Goal: Task Accomplishment & Management: Manage account settings

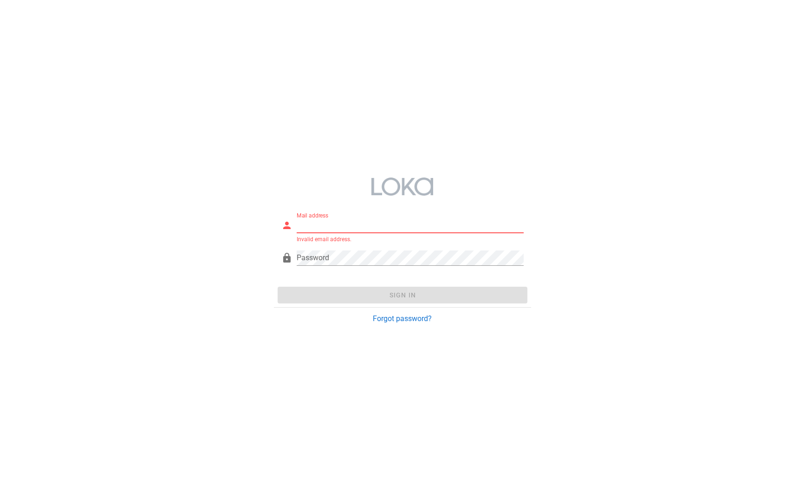
type input "[EMAIL_ADDRESS][DOMAIN_NAME]"
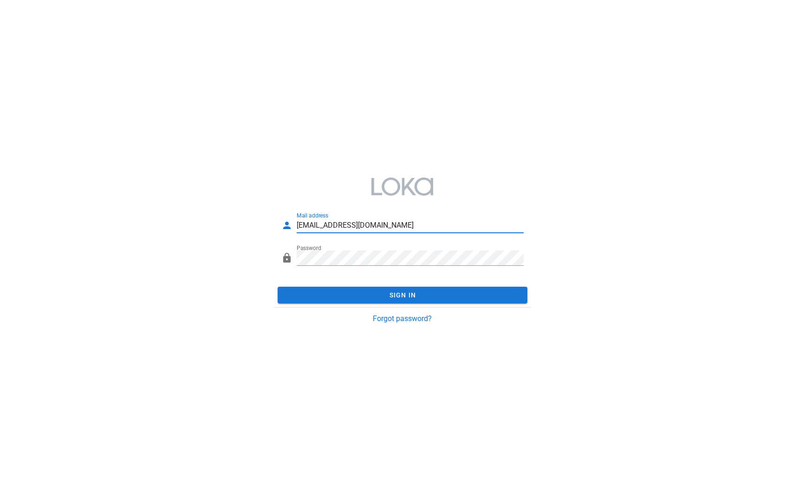
drag, startPoint x: 372, startPoint y: 226, endPoint x: 177, endPoint y: 205, distance: 196.6
click at [177, 205] on div "Mail address fb-test@loka.co.jp Invalid email address. Password Sign In Forgot …" at bounding box center [402, 249] width 805 height 171
click at [456, 197] on div at bounding box center [402, 186] width 257 height 33
click at [265, 250] on div "Mail address fb-test@loka.co.jp Password Sign In Forgot password?" at bounding box center [402, 249] width 805 height 171
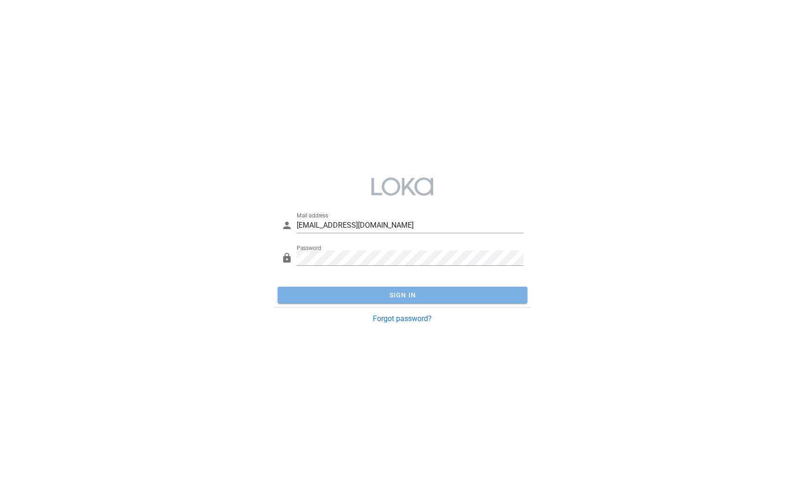
click at [440, 297] on span "Sign In" at bounding box center [402, 294] width 242 height 7
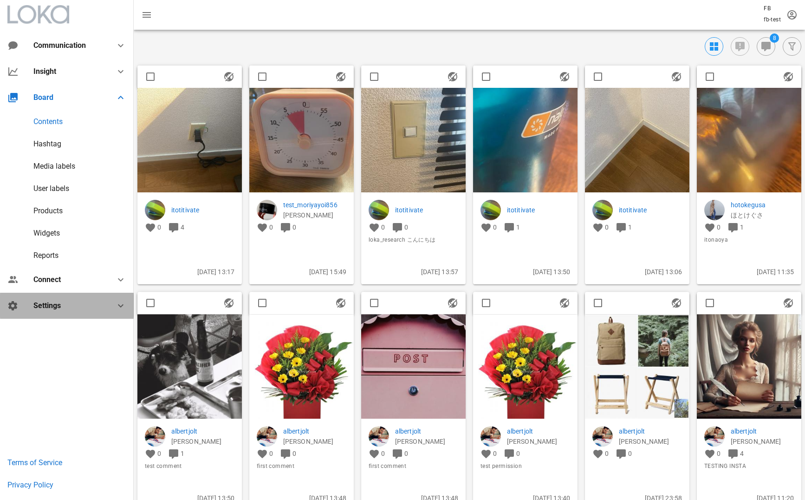
click at [59, 304] on div "Settings" at bounding box center [68, 305] width 71 height 9
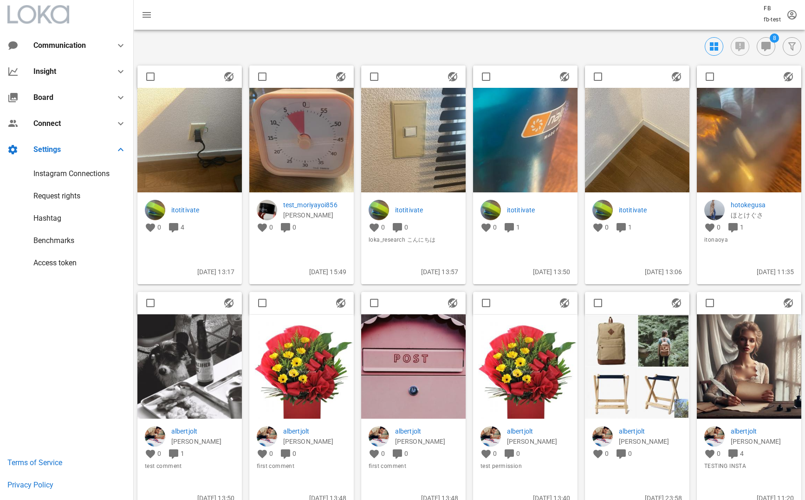
click at [61, 176] on div "Instagram Connections" at bounding box center [71, 173] width 76 height 9
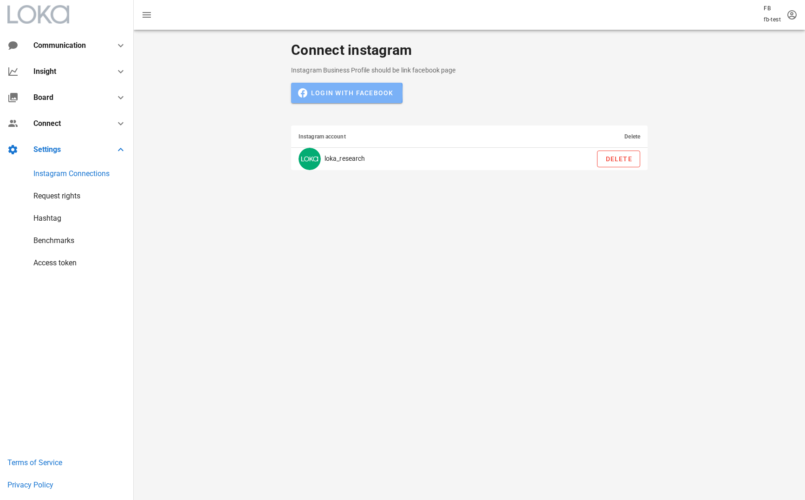
click at [359, 89] on span "Login with Facebook" at bounding box center [346, 93] width 93 height 8
click at [379, 93] on span "Login with Facebook" at bounding box center [346, 93] width 93 height 8
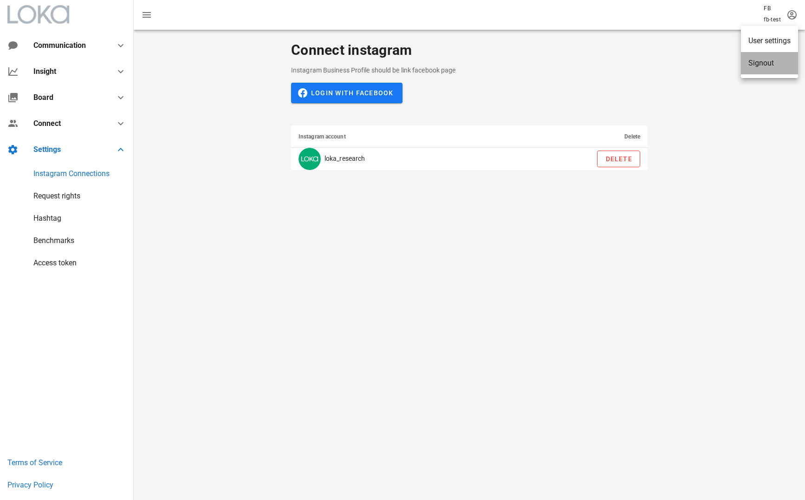
click at [776, 58] on div "Signout" at bounding box center [769, 63] width 57 height 22
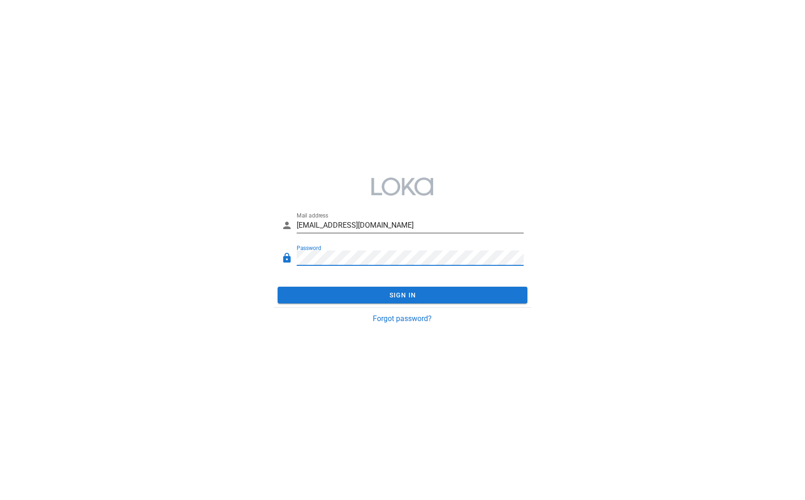
click at [416, 218] on input "[EMAIL_ADDRESS][DOMAIN_NAME]" at bounding box center [410, 225] width 227 height 15
click at [409, 225] on input "[EMAIL_ADDRESS][DOMAIN_NAME]" at bounding box center [410, 225] width 227 height 15
click at [465, 174] on div at bounding box center [402, 186] width 257 height 33
click at [238, 254] on div "Mail address fb-test@loka.co.jp Password Sign In Forgot password?" at bounding box center [402, 249] width 805 height 171
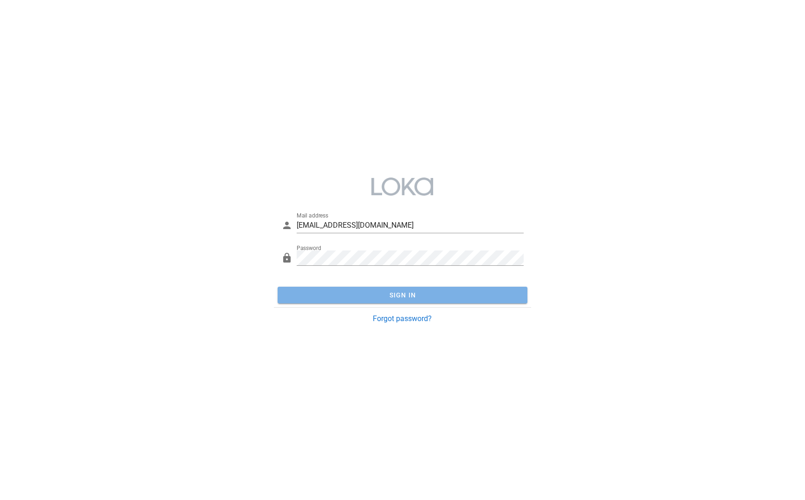
click at [415, 295] on span "Sign In" at bounding box center [402, 294] width 242 height 7
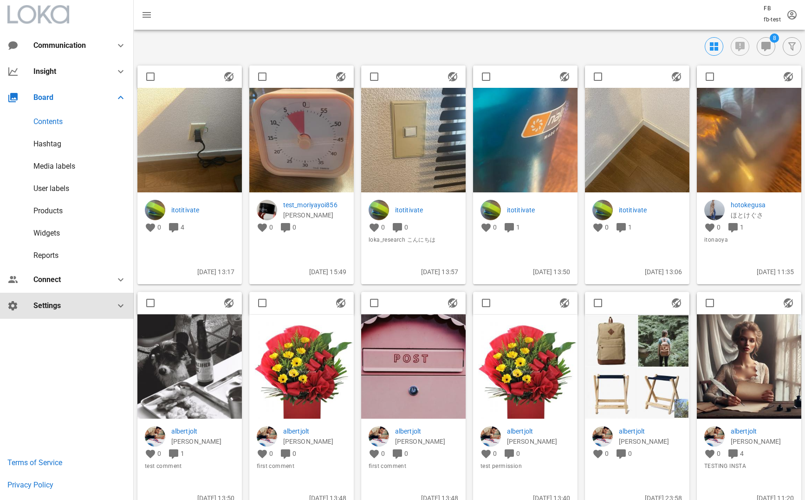
click at [94, 303] on div "Settings" at bounding box center [68, 305] width 71 height 9
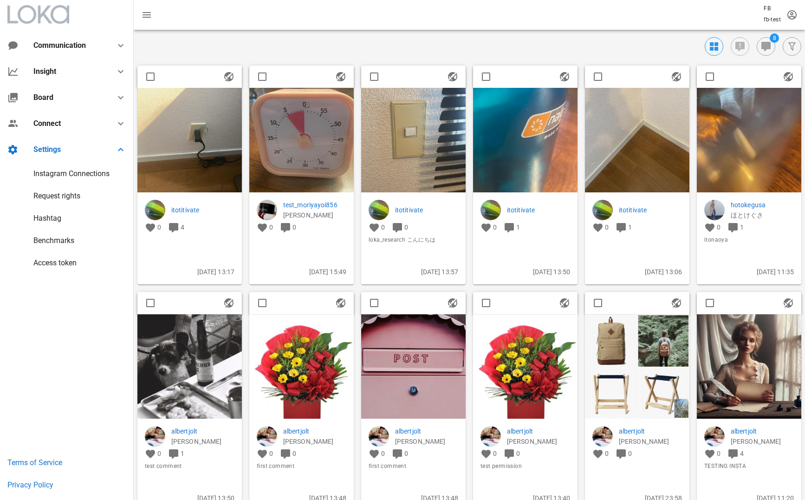
click at [71, 174] on div "Instagram Connections" at bounding box center [71, 173] width 76 height 9
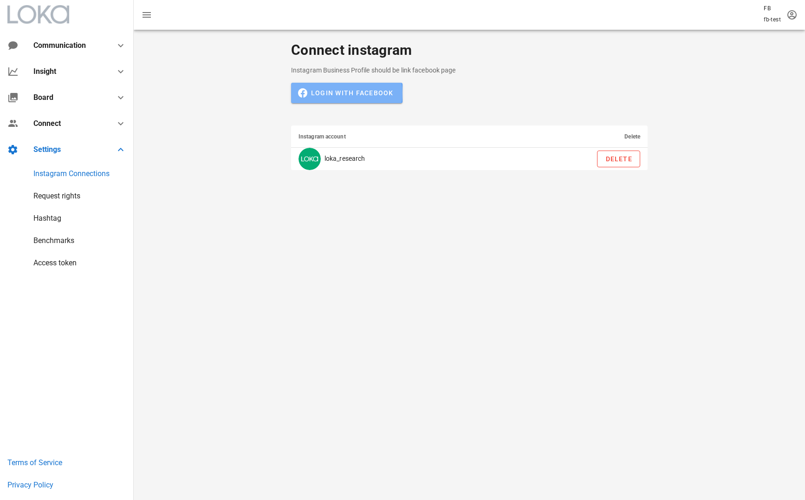
click at [359, 95] on span "Login with Facebook" at bounding box center [346, 93] width 93 height 8
click at [384, 90] on span "Login with Facebook" at bounding box center [346, 93] width 93 height 8
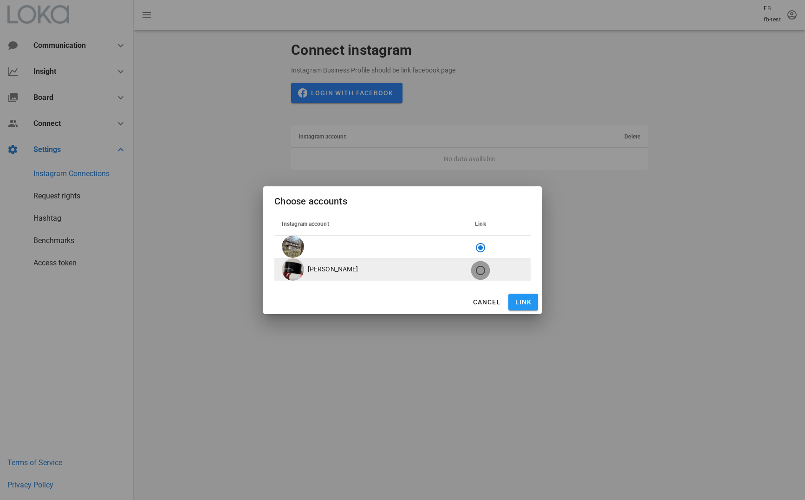
click at [473, 270] on div at bounding box center [481, 270] width 16 height 16
radio input "false"
radio input "true"
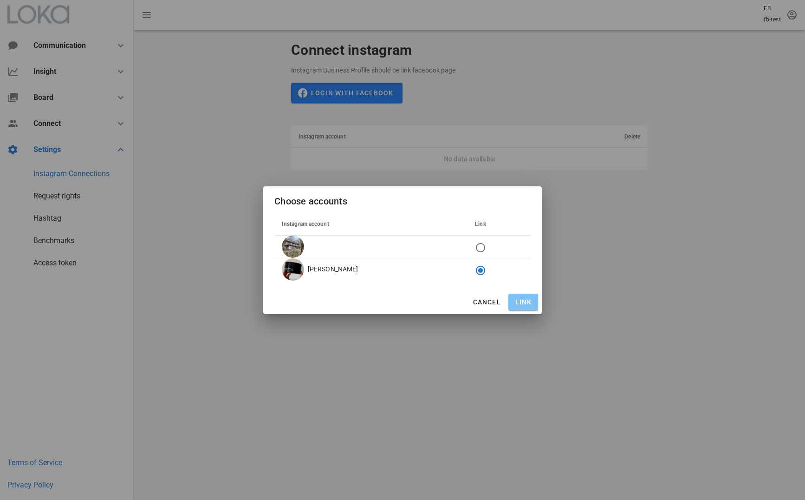
click at [517, 300] on span "Link" at bounding box center [523, 301] width 22 height 7
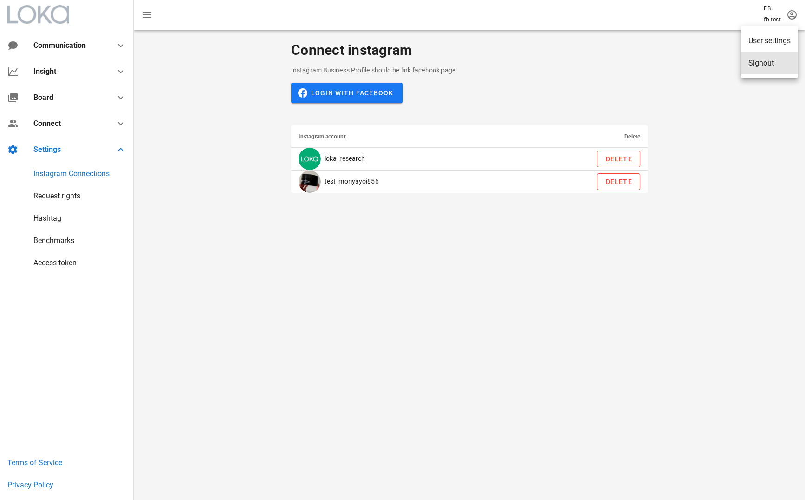
click at [786, 64] on div "Signout" at bounding box center [770, 63] width 42 height 9
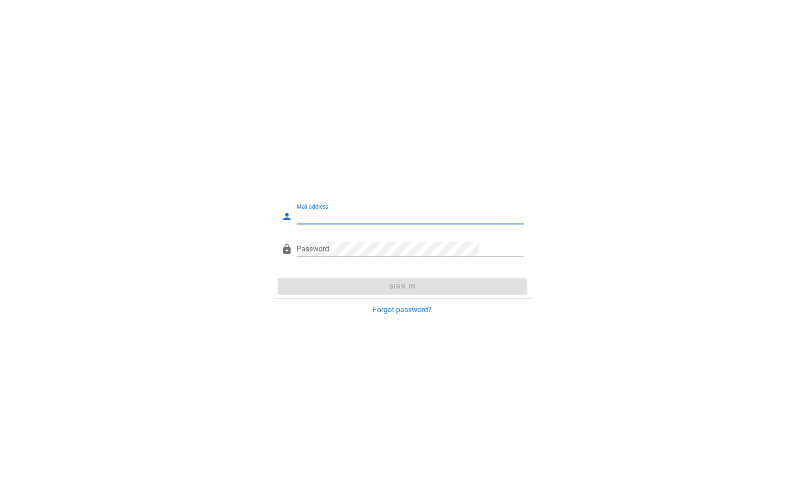
type input "[EMAIL_ADDRESS][DOMAIN_NAME]"
